Goal: Download file/media

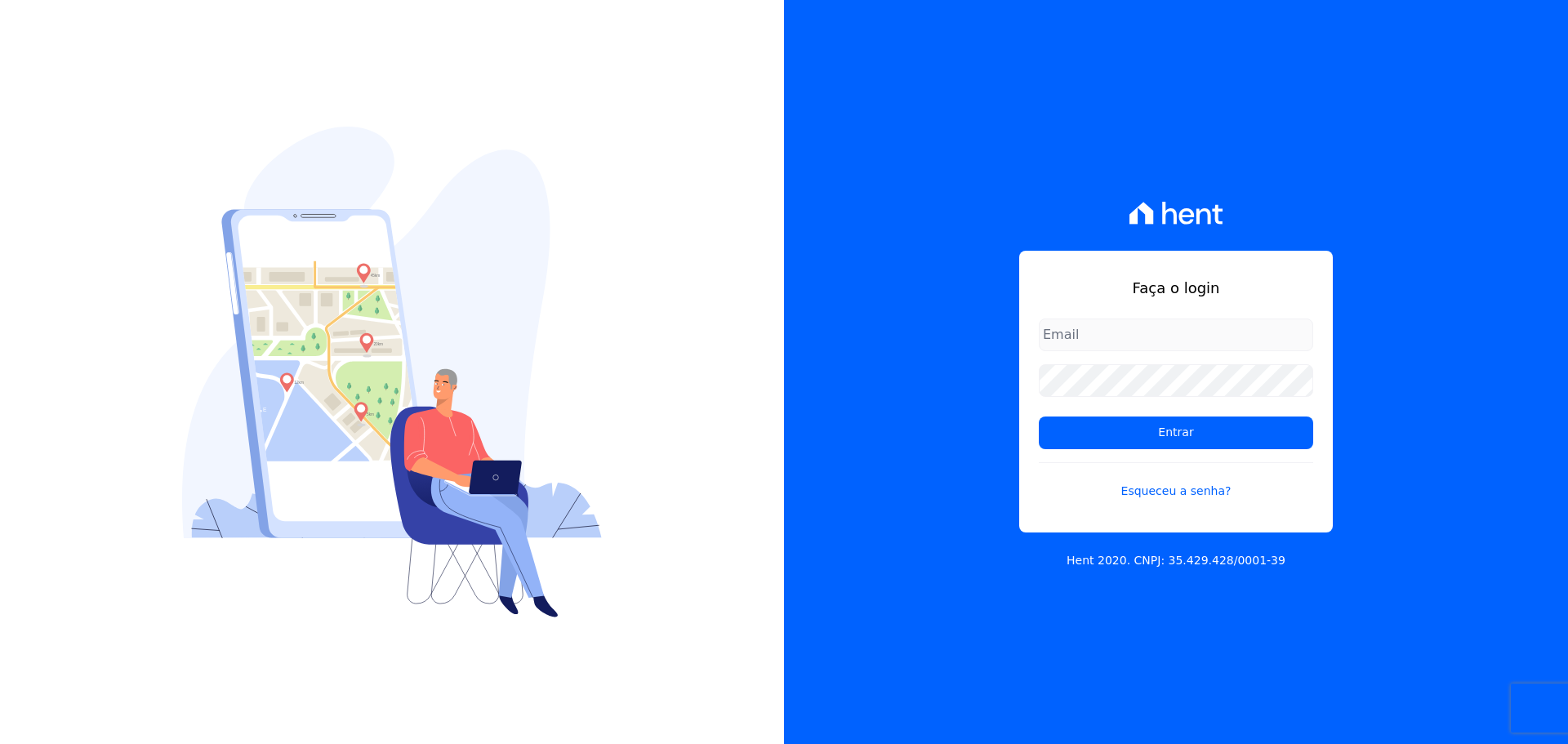
click at [1072, 333] on input "email" at bounding box center [1176, 335] width 274 height 32
type input "alexandre@trapisa.com.br"
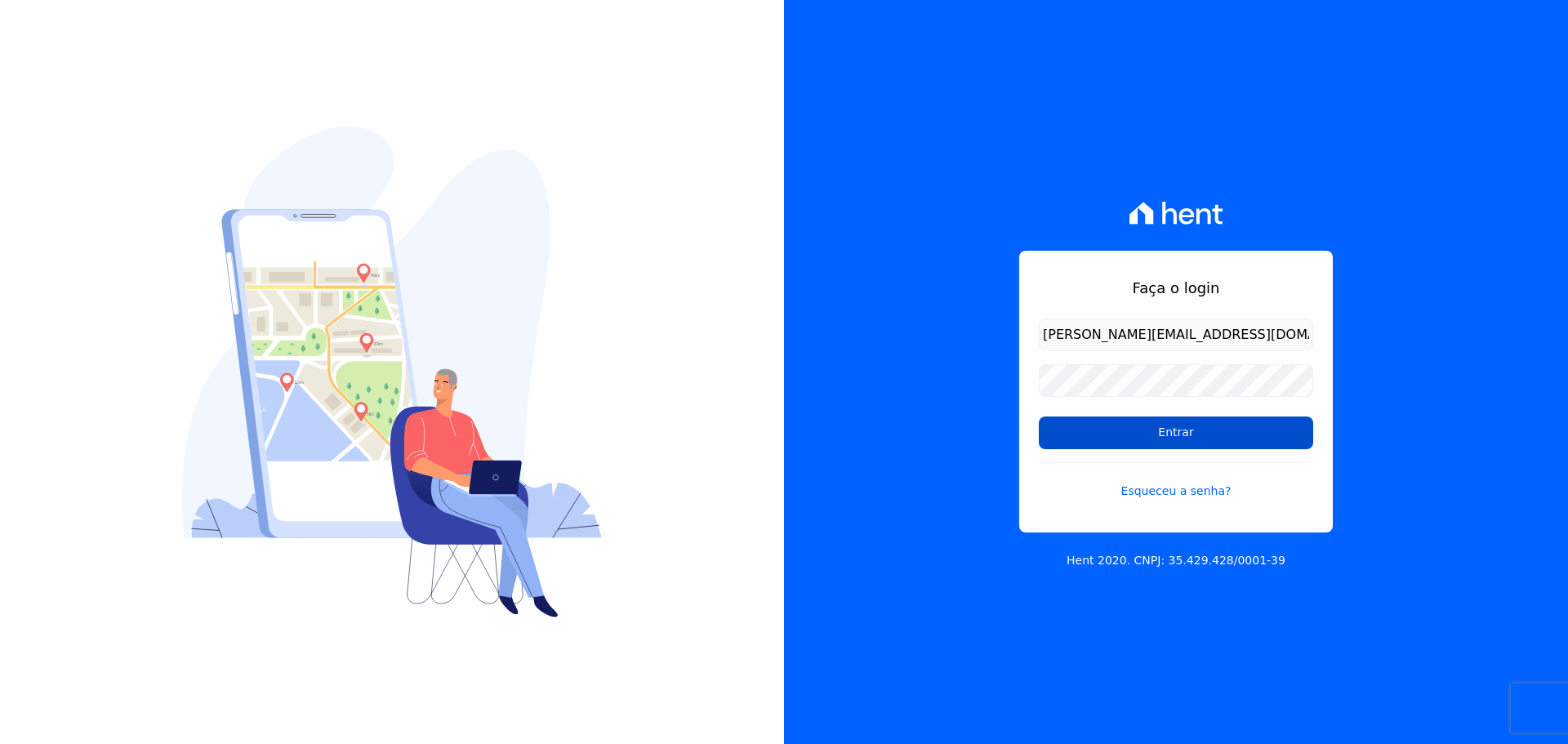
click at [1102, 424] on input "Entrar" at bounding box center [1176, 433] width 274 height 32
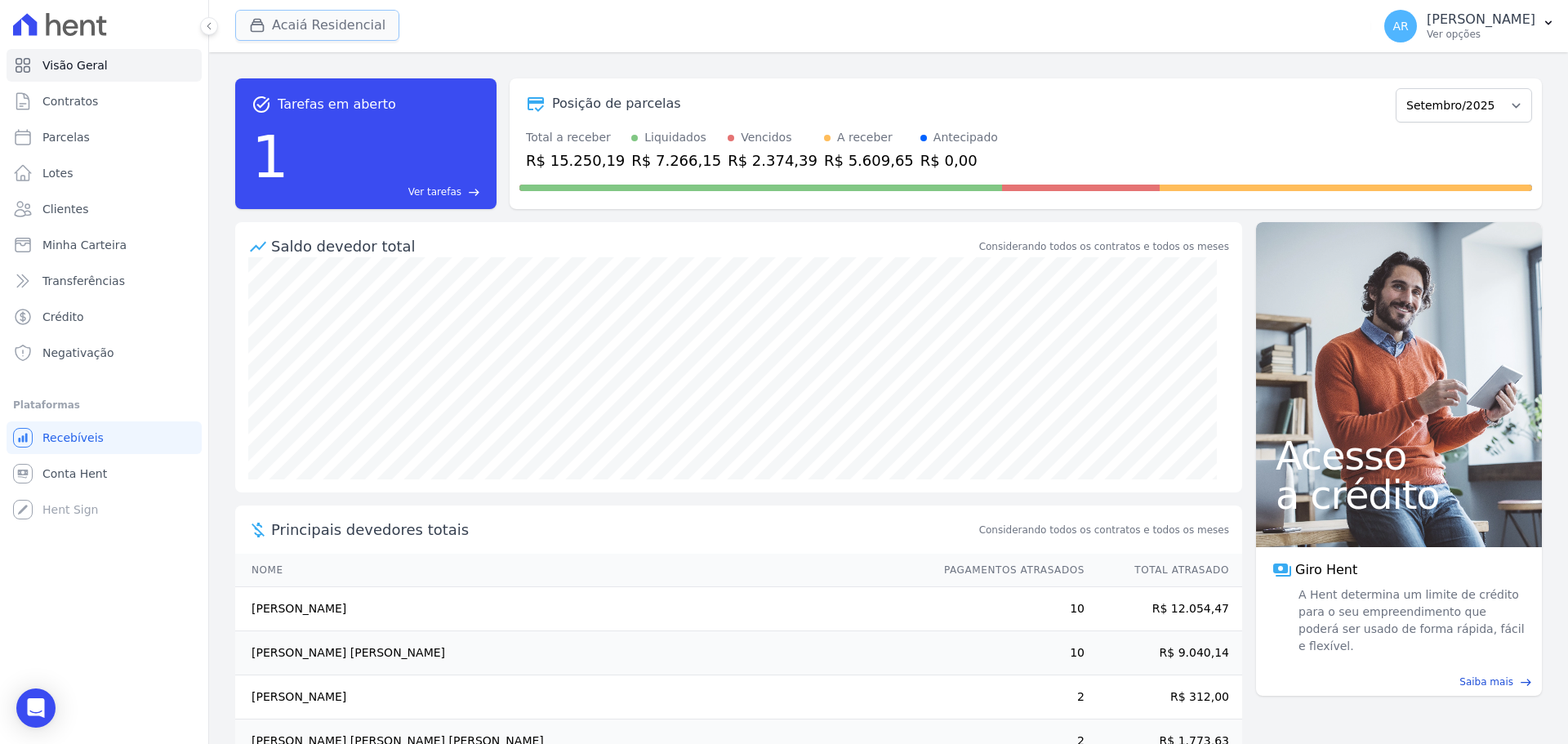
click at [377, 25] on button "Acaiá Residencial" at bounding box center [317, 25] width 164 height 31
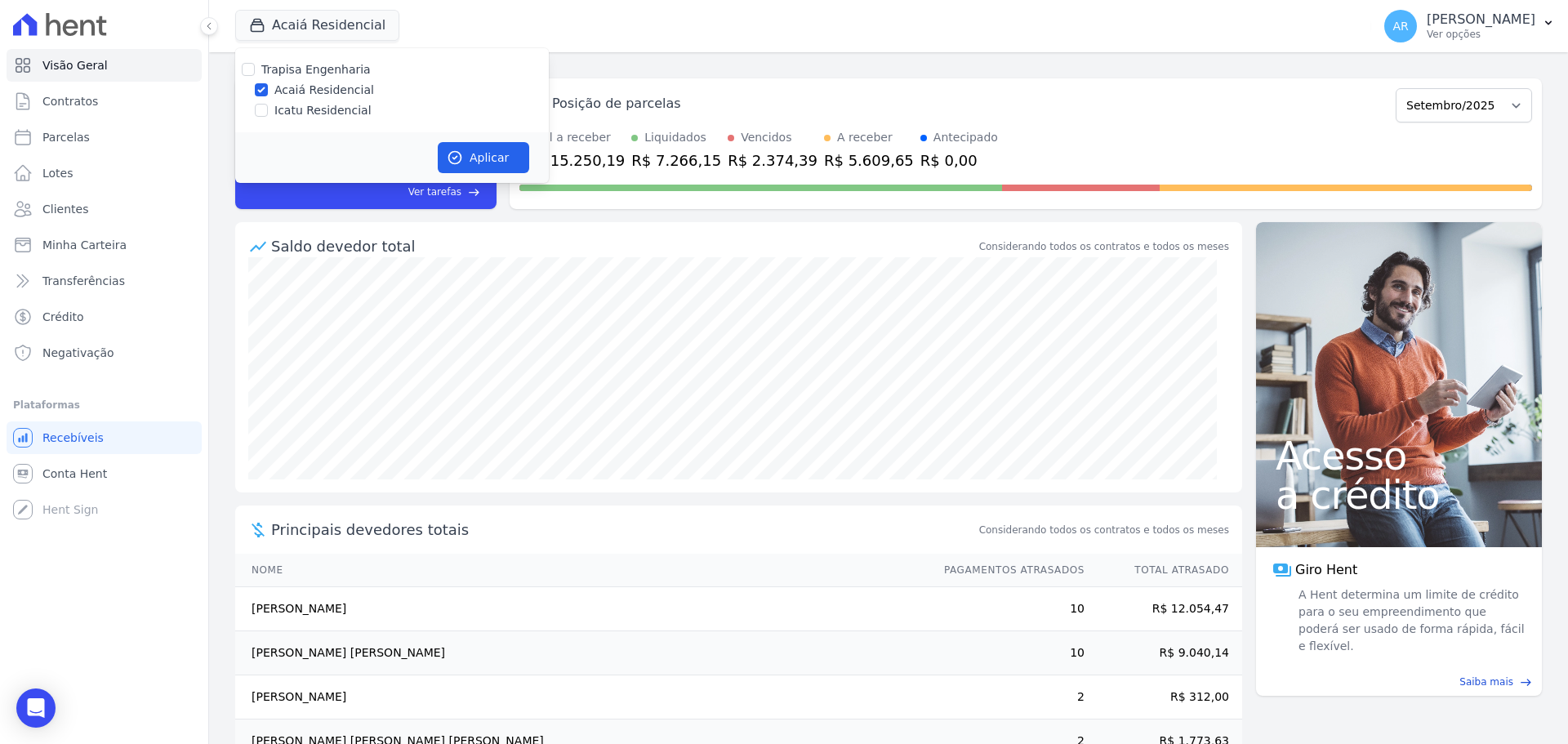
click at [332, 111] on label "Icatu Residencial" at bounding box center [323, 110] width 97 height 17
click at [268, 111] on input "Icatu Residencial" at bounding box center [262, 110] width 13 height 13
checkbox input "true"
click at [492, 158] on button "Aplicar" at bounding box center [484, 157] width 91 height 31
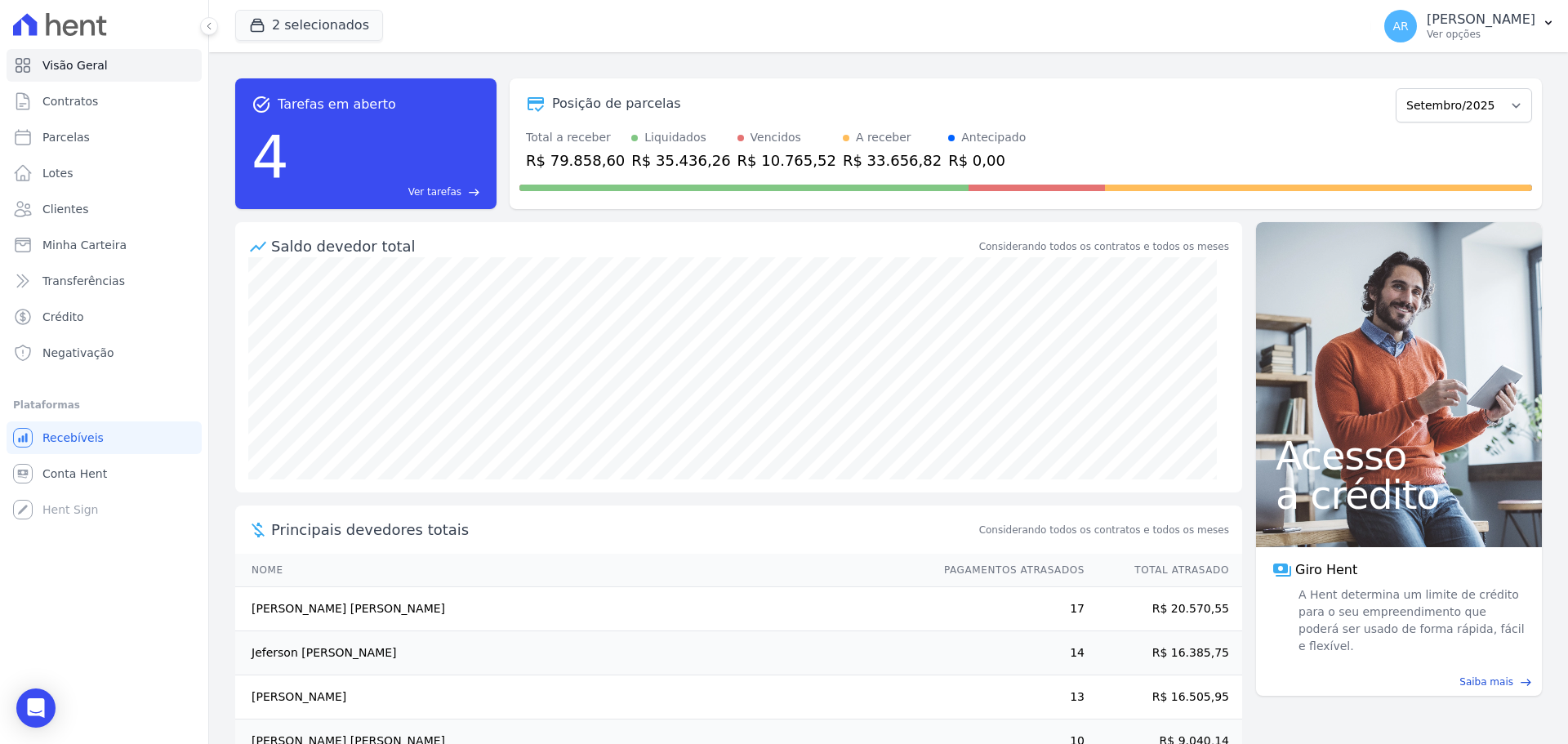
click at [1427, 26] on p "[PERSON_NAME]" at bounding box center [1481, 19] width 109 height 16
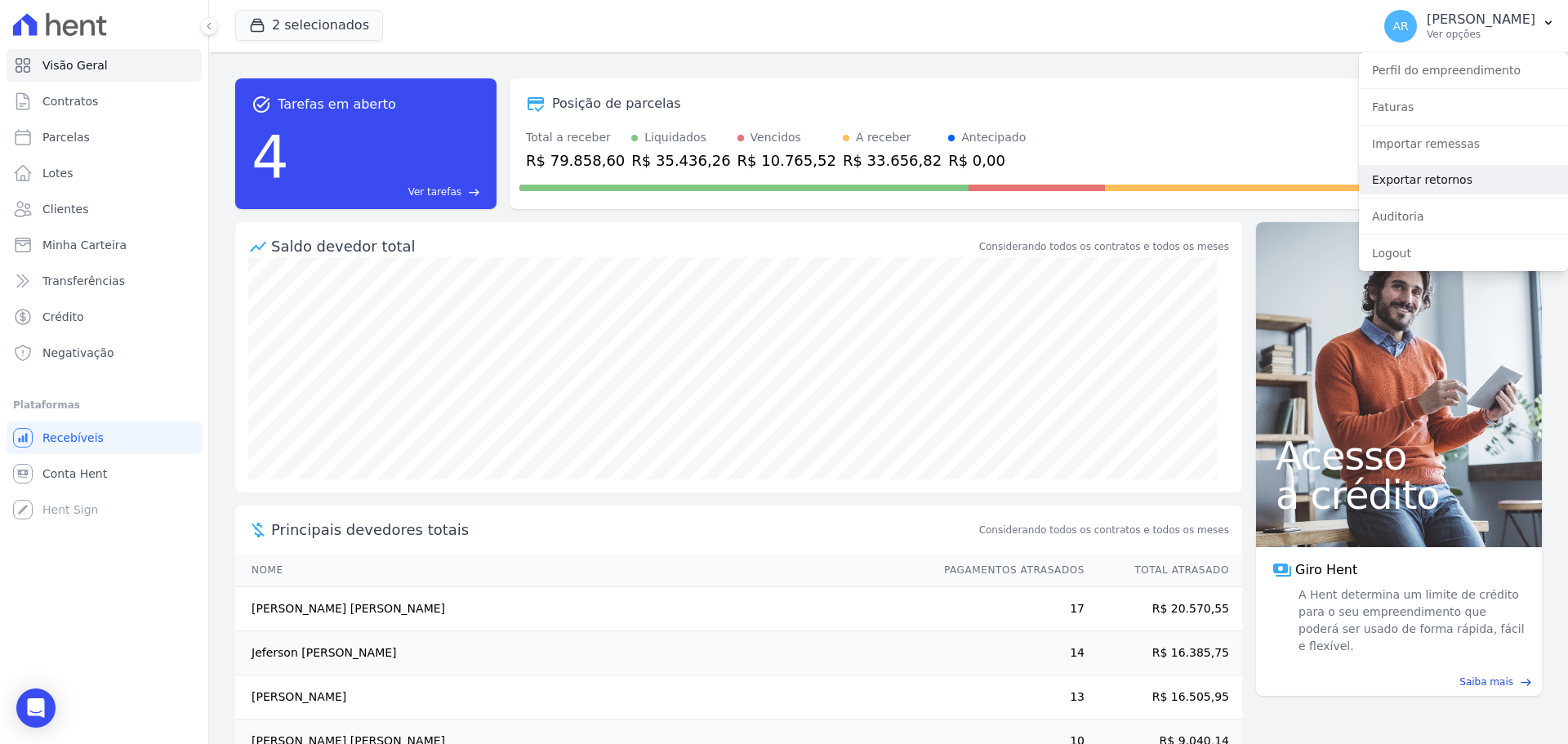
click at [1399, 177] on link "Exportar retornos" at bounding box center [1464, 179] width 209 height 29
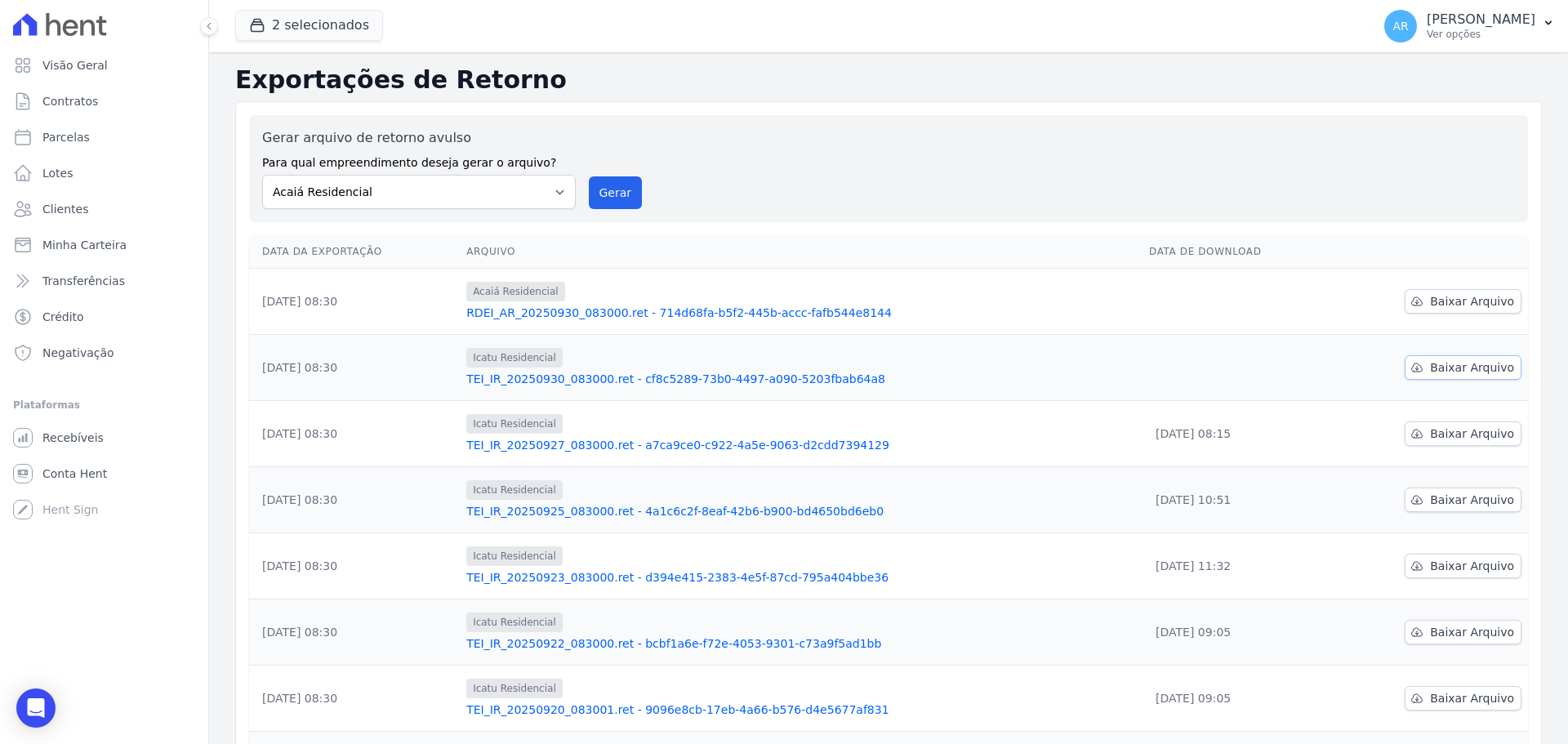
click at [1438, 363] on span "Baixar Arquivo" at bounding box center [1472, 367] width 84 height 16
click at [1443, 309] on link "Baixar Arquivo" at bounding box center [1463, 302] width 117 height 25
click at [69, 66] on span "Visão Geral" at bounding box center [75, 65] width 66 height 16
